Goal: Task Accomplishment & Management: Manage account settings

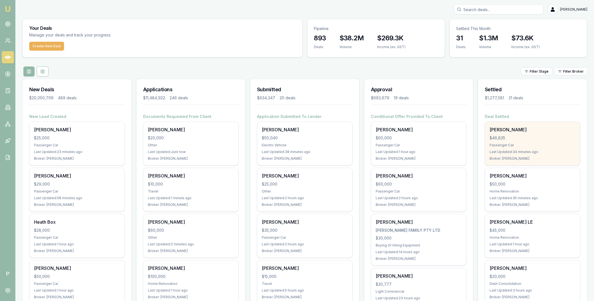
click at [521, 132] on div "[PERSON_NAME]" at bounding box center [532, 129] width 86 height 7
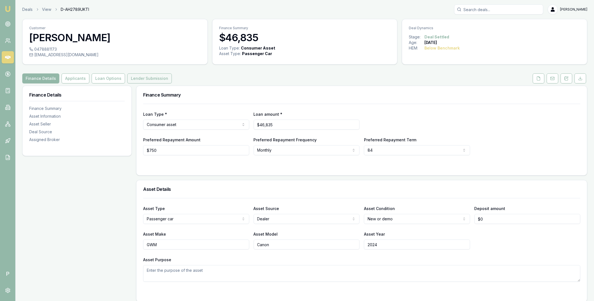
click at [152, 77] on button "Lender Submission" at bounding box center [149, 79] width 45 height 10
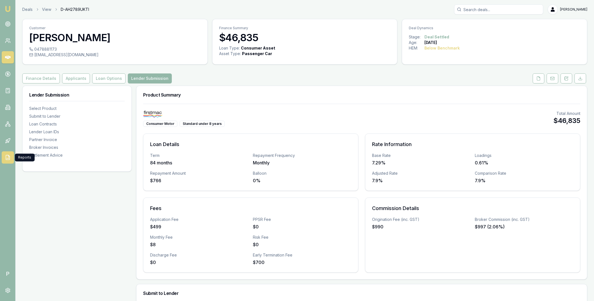
click at [6, 157] on icon at bounding box center [8, 158] width 6 height 6
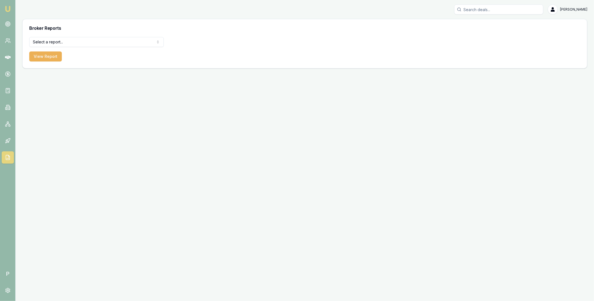
click at [80, 44] on html "Emu Broker P [PERSON_NAME] Toggle Menu Broker Reports Select a report... All De…" at bounding box center [297, 150] width 594 height 301
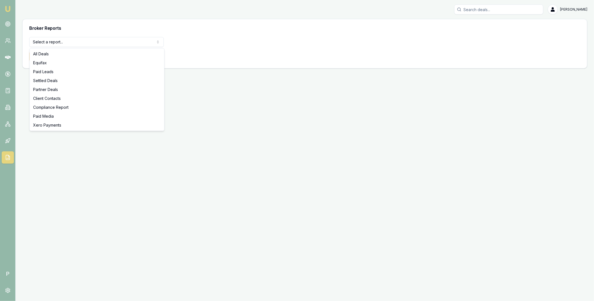
select select "settled-deals"
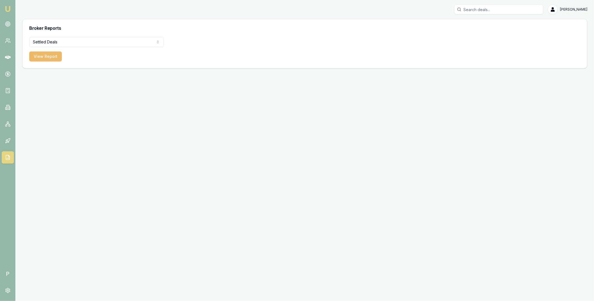
click at [45, 58] on button "View Report" at bounding box center [45, 57] width 33 height 10
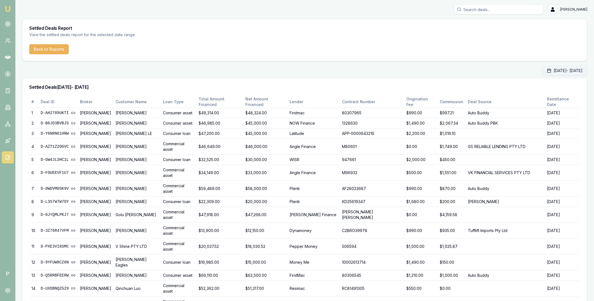
click at [542, 72] on button "[DATE] - [DATE]" at bounding box center [564, 71] width 45 height 10
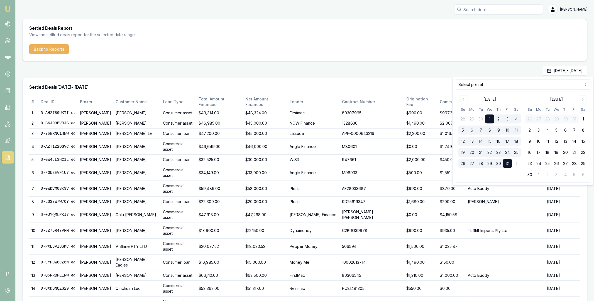
click at [525, 82] on html "Emu Broker P [PERSON_NAME] Toggle Menu Settled Deals Report View the settled de…" at bounding box center [297, 150] width 594 height 301
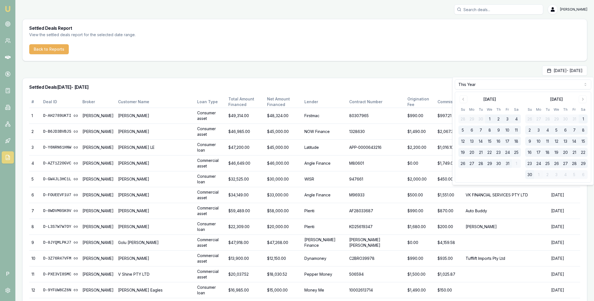
click at [494, 67] on div "[DATE] - [DATE]" at bounding box center [304, 71] width 565 height 10
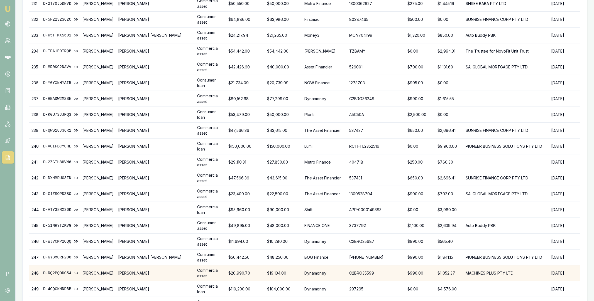
scroll to position [3909, 0]
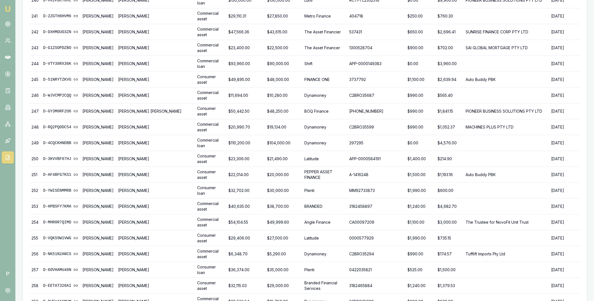
click at [7, 55] on icon at bounding box center [8, 58] width 6 height 6
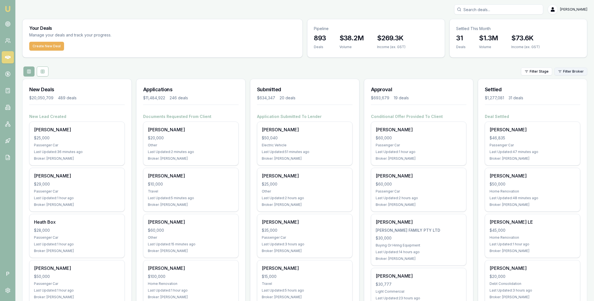
click at [568, 70] on html "Emu Broker P [PERSON_NAME] Toggle Menu Your Deals Manage your deals and track y…" at bounding box center [297, 150] width 594 height 301
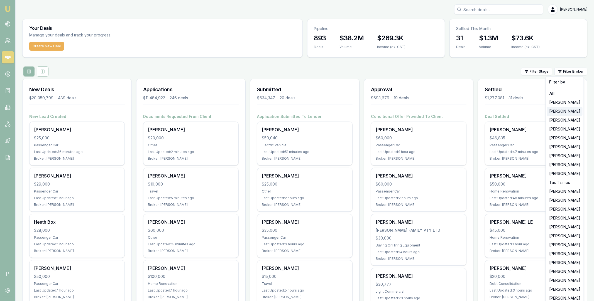
click at [562, 112] on div "[PERSON_NAME]" at bounding box center [565, 111] width 36 height 9
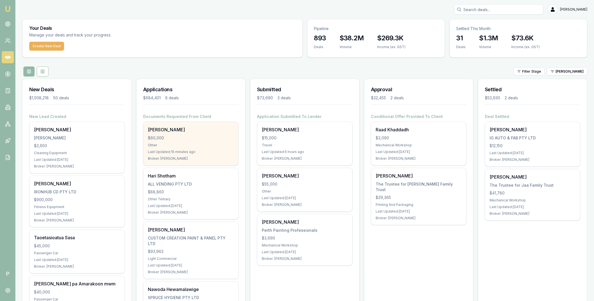
click at [195, 133] on div "[PERSON_NAME] $60,000 Other Last Updated: 15 minutes ago Broker: [PERSON_NAME]" at bounding box center [190, 143] width 95 height 43
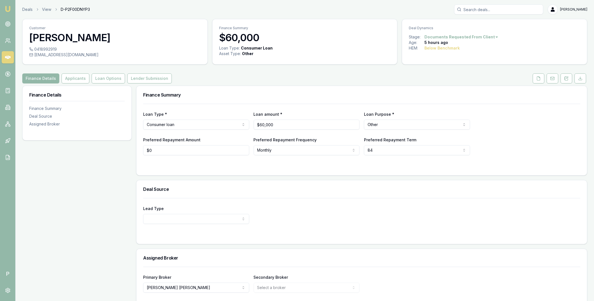
scroll to position [22, 0]
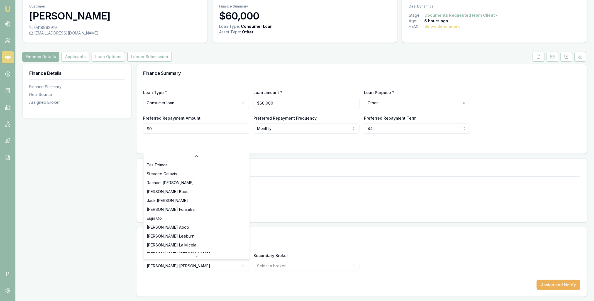
click at [170, 267] on html "Emu Broker P Deals View D-P2F00DNYP3 Matt Leeburn Toggle Menu Customer Erin Hea…" at bounding box center [297, 128] width 594 height 301
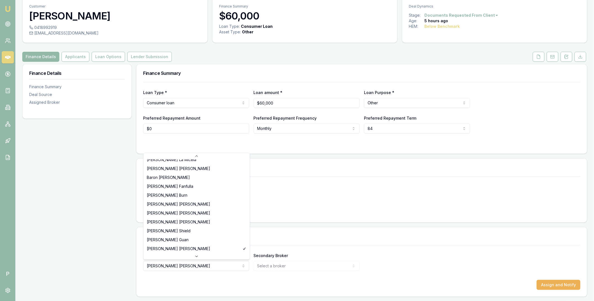
select select "U-NHCDP6WVWP"
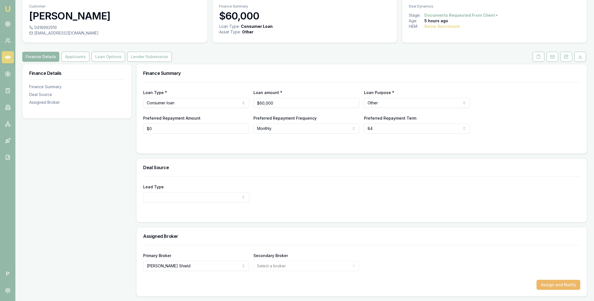
click at [551, 284] on button "Assign and Notify" at bounding box center [559, 285] width 44 height 10
click at [9, 58] on icon at bounding box center [8, 58] width 6 height 6
